Goal: Task Accomplishment & Management: Complete application form

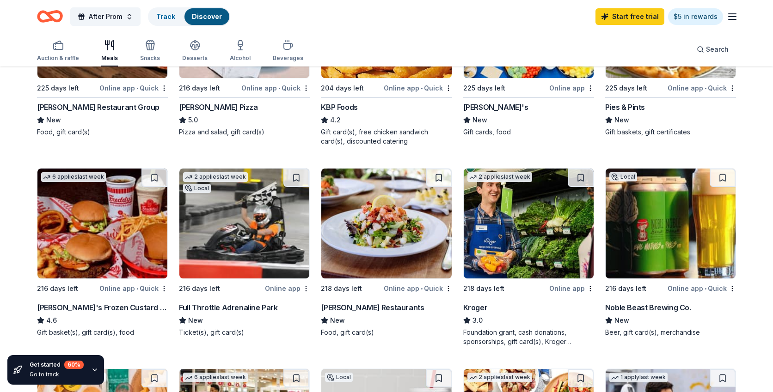
scroll to position [221, 0]
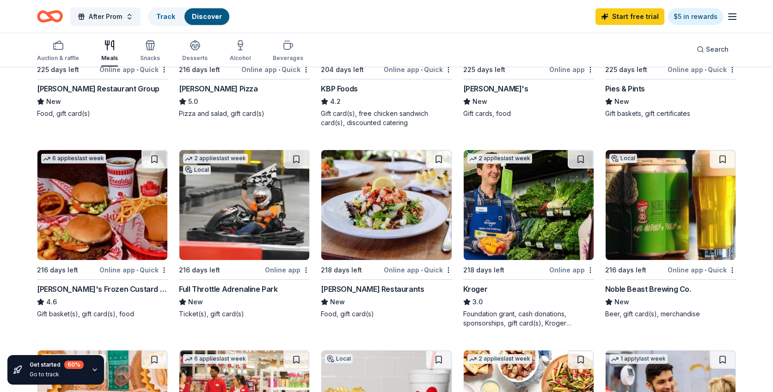
click at [116, 202] on img at bounding box center [102, 205] width 130 height 110
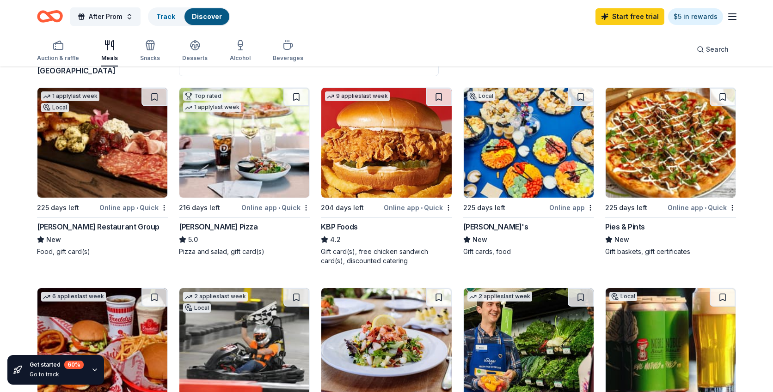
scroll to position [0, 0]
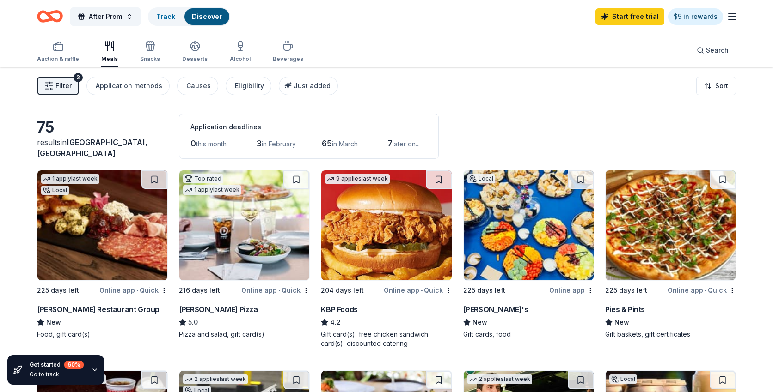
click at [90, 228] on img at bounding box center [102, 226] width 130 height 110
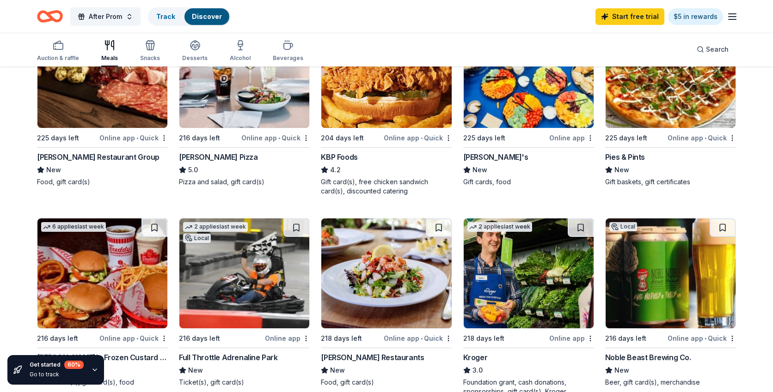
scroll to position [153, 0]
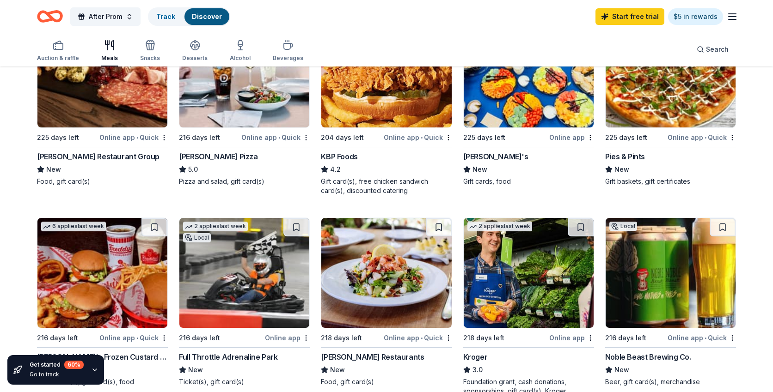
click at [644, 97] on img at bounding box center [670, 73] width 130 height 110
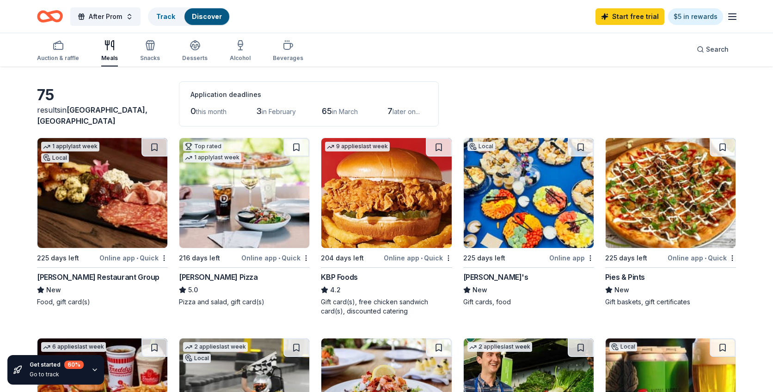
scroll to position [0, 0]
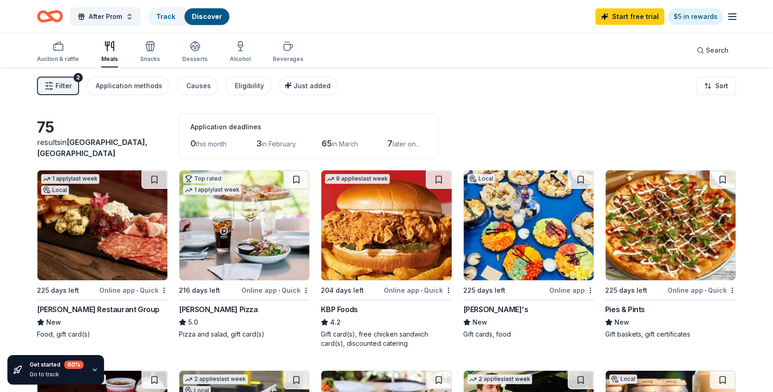
click at [378, 232] on img at bounding box center [386, 226] width 130 height 110
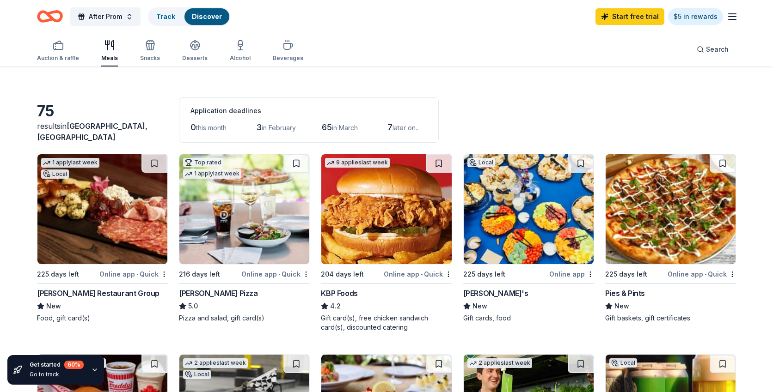
scroll to position [20, 0]
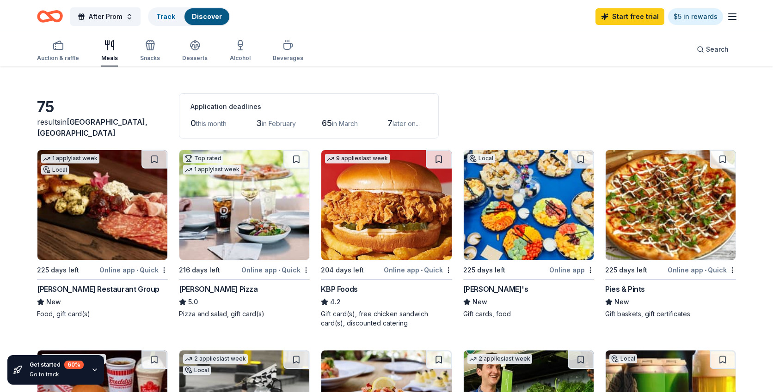
click at [244, 201] on img at bounding box center [244, 205] width 130 height 110
click at [734, 17] on icon "button" at bounding box center [731, 16] width 11 height 11
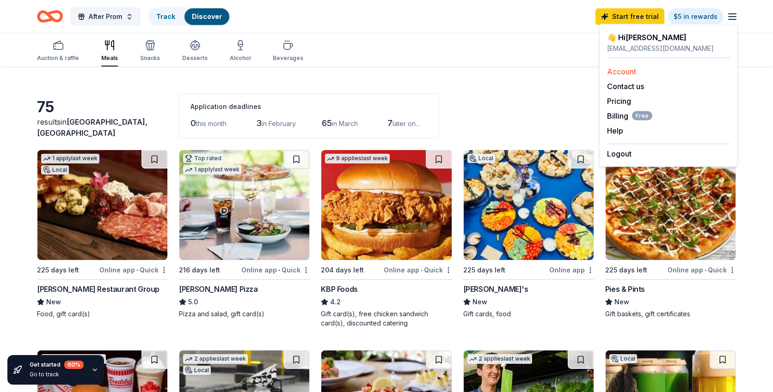
click at [618, 73] on link "Account" at bounding box center [621, 71] width 29 height 9
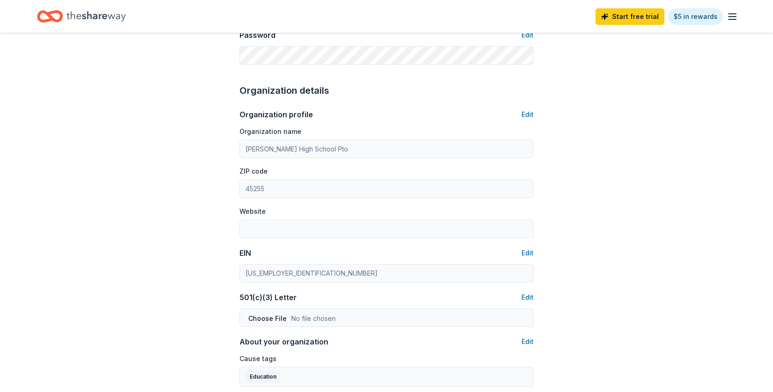
scroll to position [249, 0]
click at [233, 277] on div "Account About me Profile Edit First name Kimberly Last name Baumgartner Role Bo…" at bounding box center [386, 197] width 323 height 826
click at [531, 251] on button "Edit" at bounding box center [527, 251] width 12 height 11
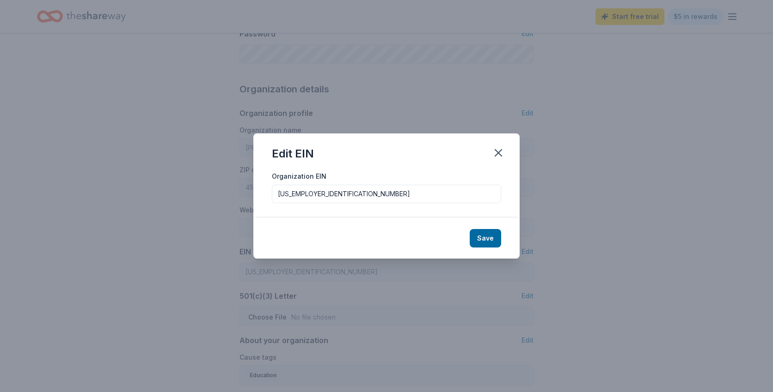
drag, startPoint x: 324, startPoint y: 198, endPoint x: 223, endPoint y: 200, distance: 101.2
click at [223, 200] on div "Edit EIN Organization EIN 46-1499277 Save" at bounding box center [386, 196] width 773 height 392
click at [345, 195] on input "46-1499277" at bounding box center [386, 194] width 229 height 18
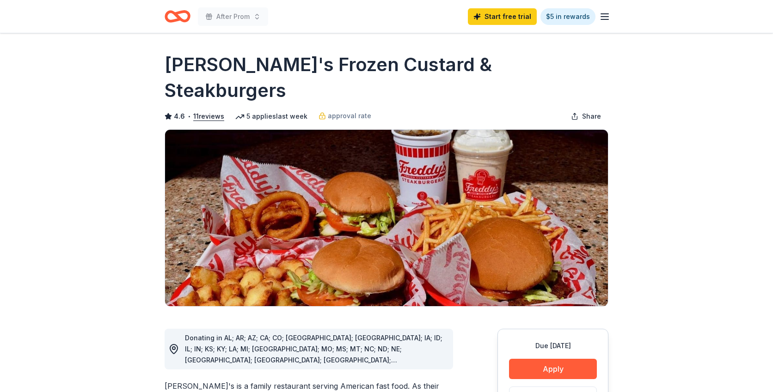
click at [558, 332] on div "Due [DATE] Apply Save ⚡️ Quick application Usually responds in around a week" at bounding box center [552, 398] width 111 height 138
click at [554, 359] on button "Apply" at bounding box center [553, 369] width 88 height 20
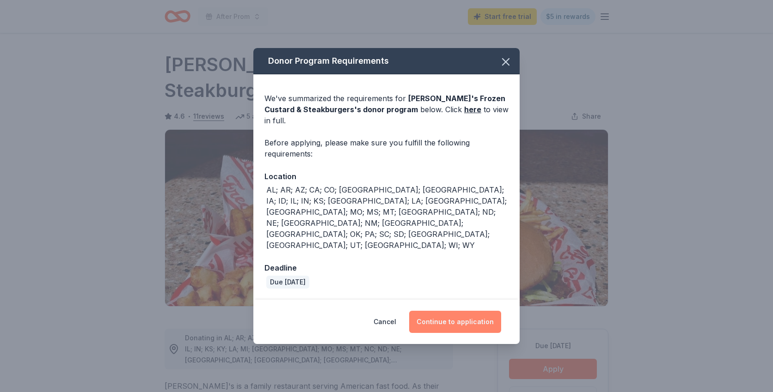
click at [457, 311] on button "Continue to application" at bounding box center [455, 322] width 92 height 22
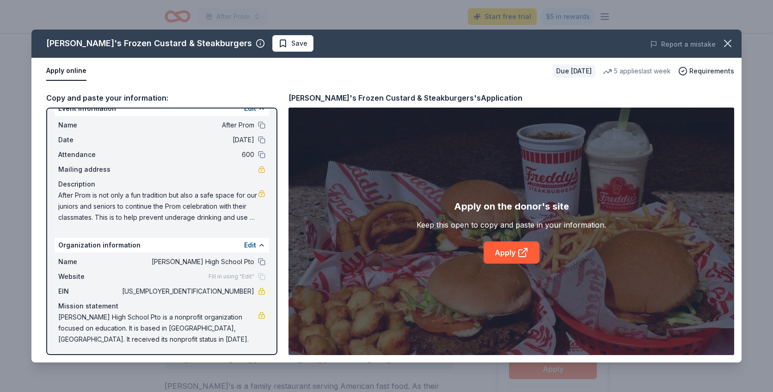
scroll to position [17, 0]
click at [498, 249] on link "Apply" at bounding box center [511, 253] width 56 height 22
click at [728, 40] on icon "button" at bounding box center [727, 43] width 13 height 13
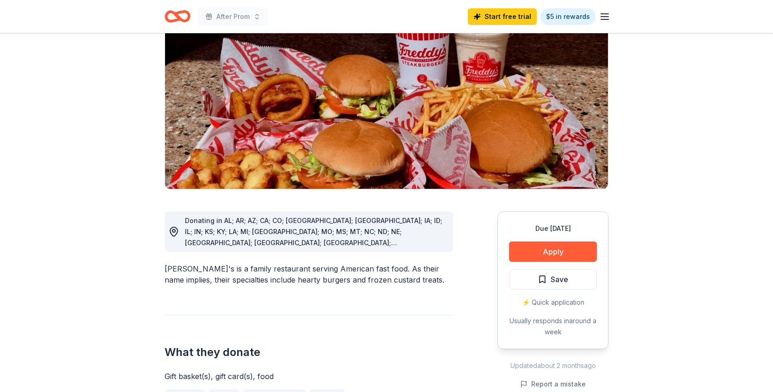
scroll to position [0, 0]
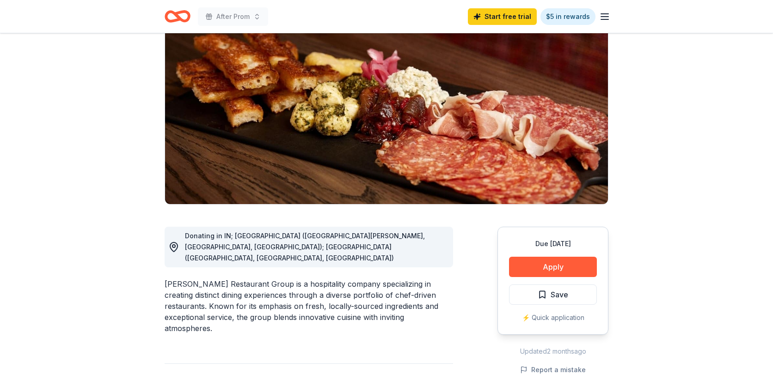
scroll to position [77, 0]
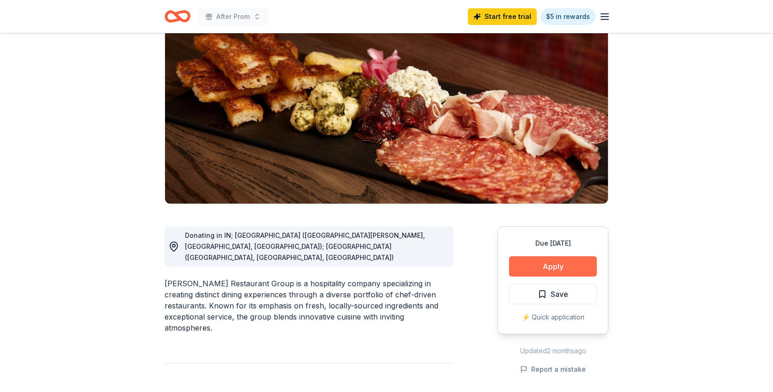
click at [549, 268] on button "Apply" at bounding box center [553, 266] width 88 height 20
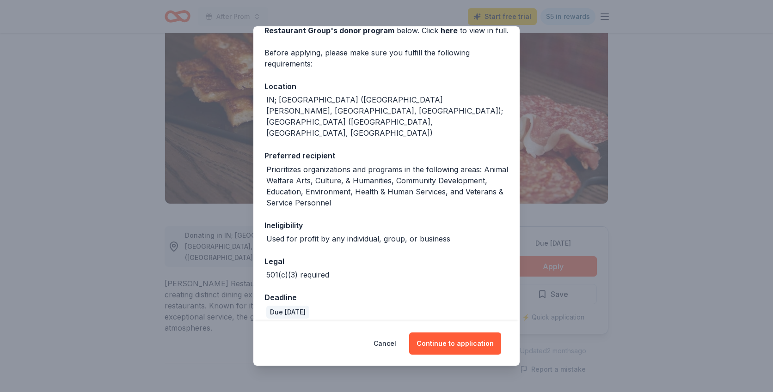
scroll to position [79, 0]
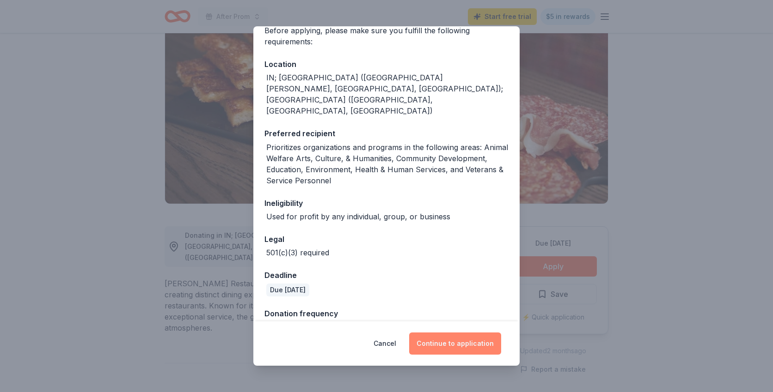
click at [454, 347] on button "Continue to application" at bounding box center [455, 344] width 92 height 22
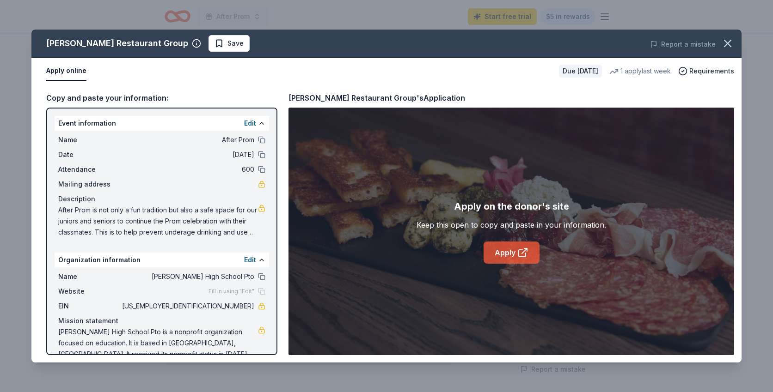
click at [501, 256] on link "Apply" at bounding box center [511, 253] width 56 height 22
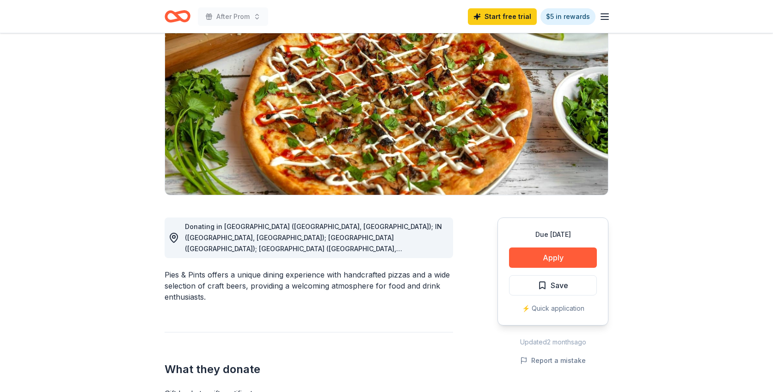
scroll to position [86, 0]
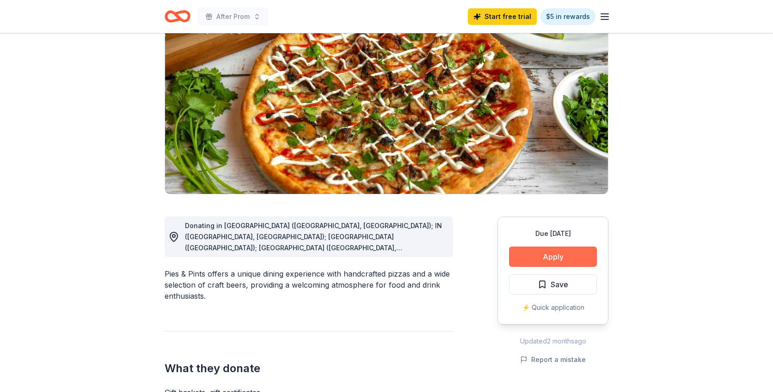
click at [537, 254] on button "Apply" at bounding box center [553, 257] width 88 height 20
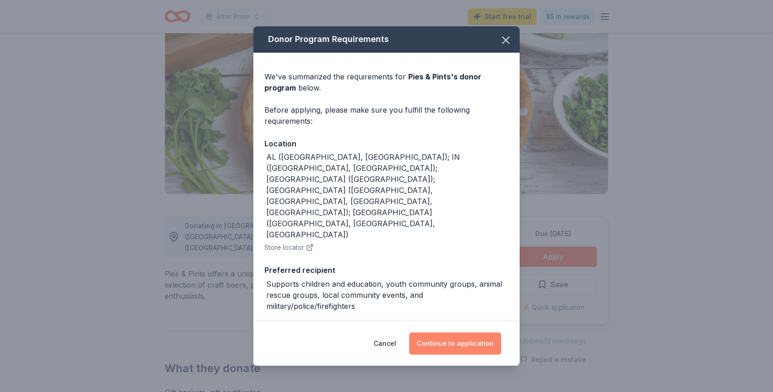
click at [434, 341] on button "Continue to application" at bounding box center [455, 344] width 92 height 22
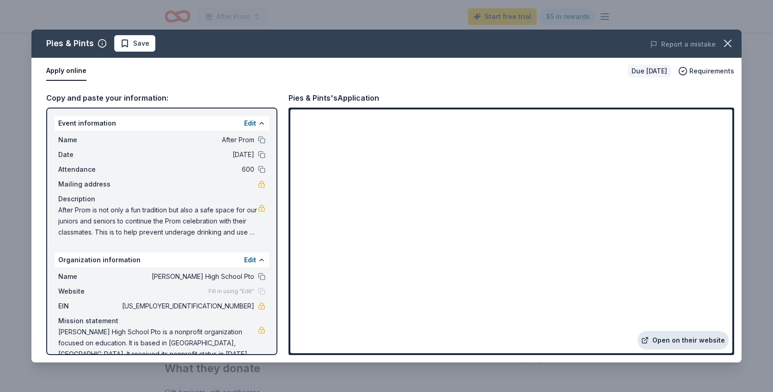
click at [674, 341] on link "Open on their website" at bounding box center [682, 340] width 91 height 18
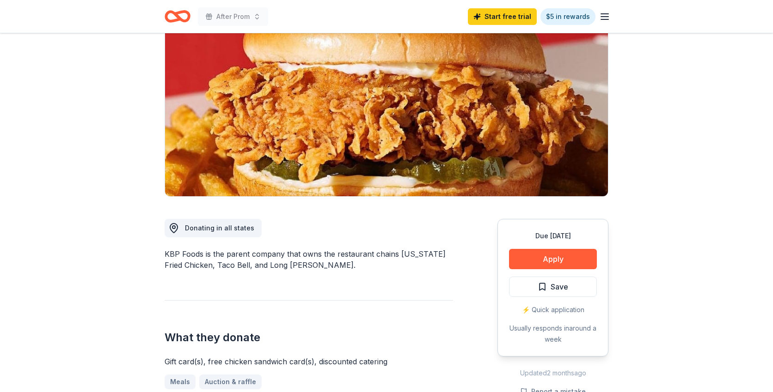
scroll to position [92, 0]
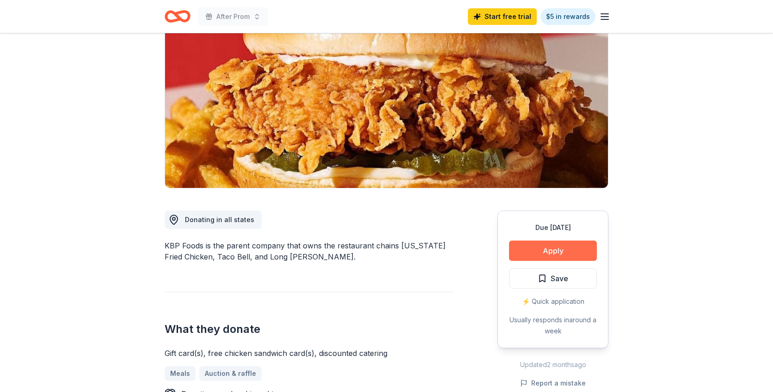
click at [537, 246] on button "Apply" at bounding box center [553, 251] width 88 height 20
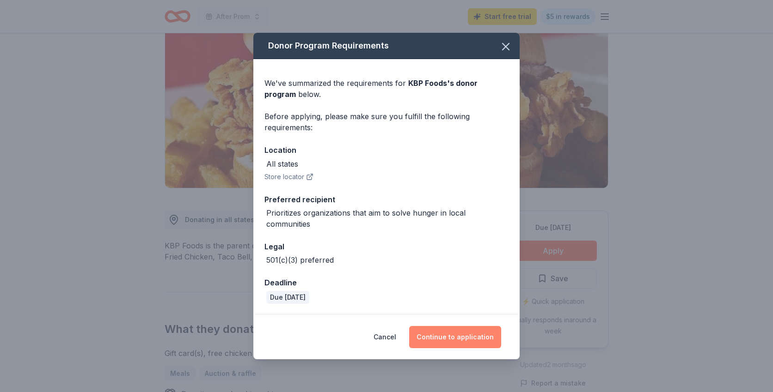
click at [449, 341] on button "Continue to application" at bounding box center [455, 337] width 92 height 22
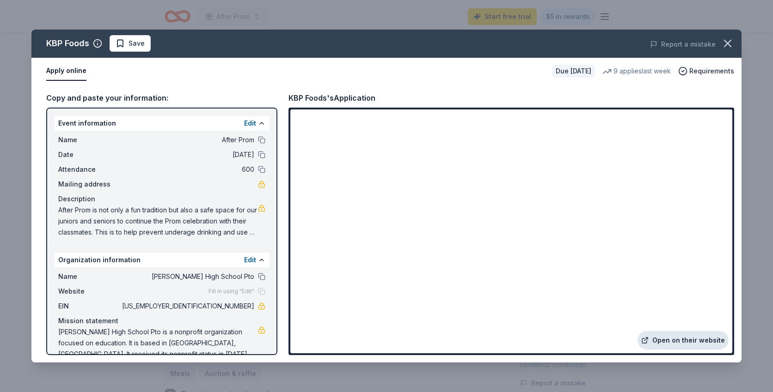
click at [663, 342] on link "Open on their website" at bounding box center [682, 340] width 91 height 18
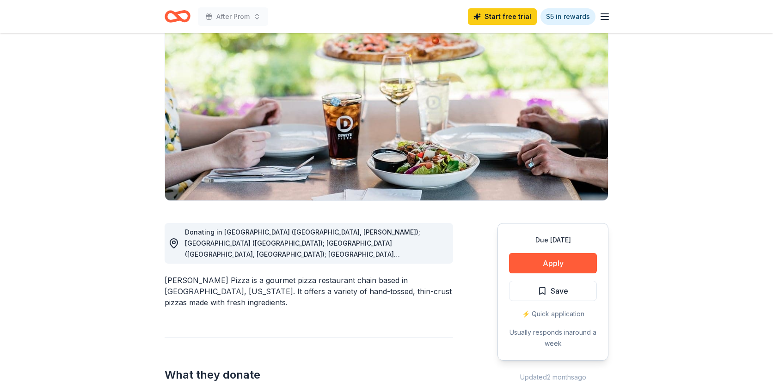
scroll to position [84, 0]
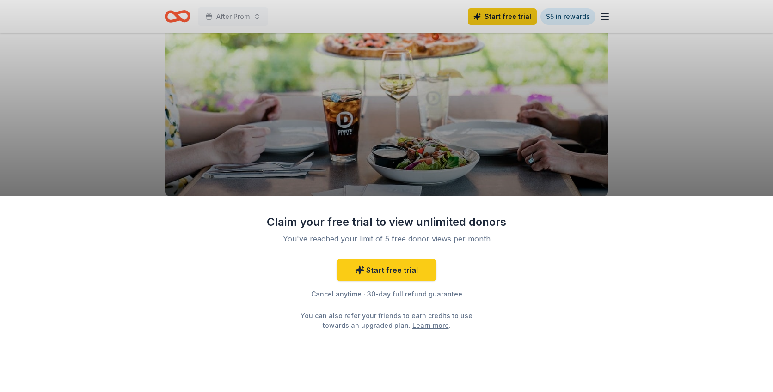
click at [662, 90] on div "Claim your free trial to view unlimited donors You've reached your limit of 5 f…" at bounding box center [386, 196] width 773 height 392
